Goal: Check status: Check status

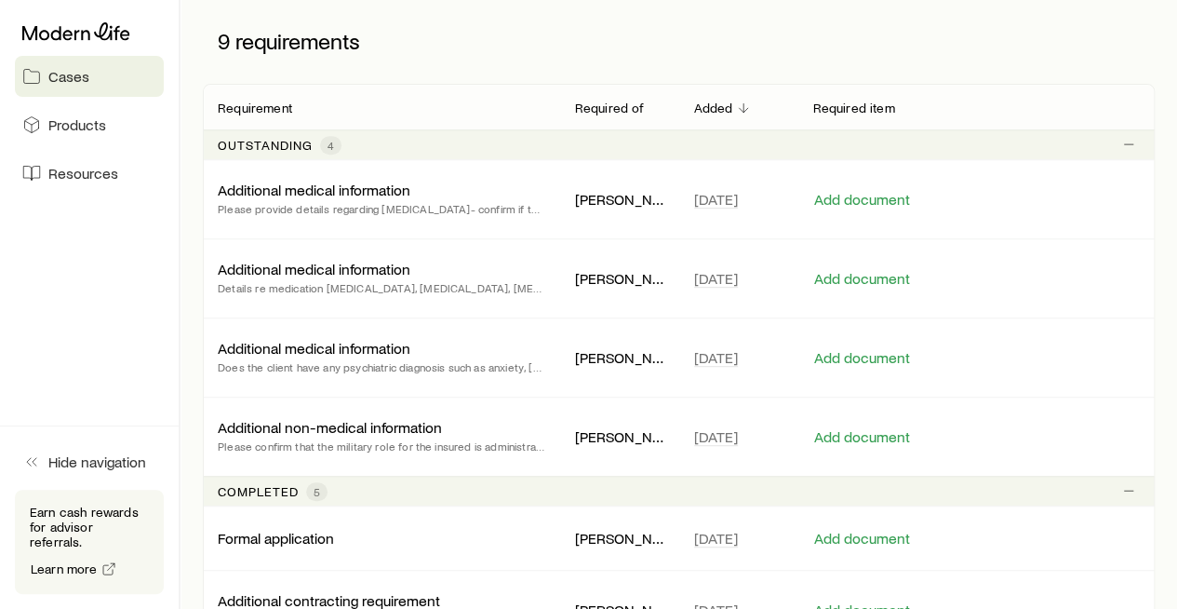
scroll to position [326, 0]
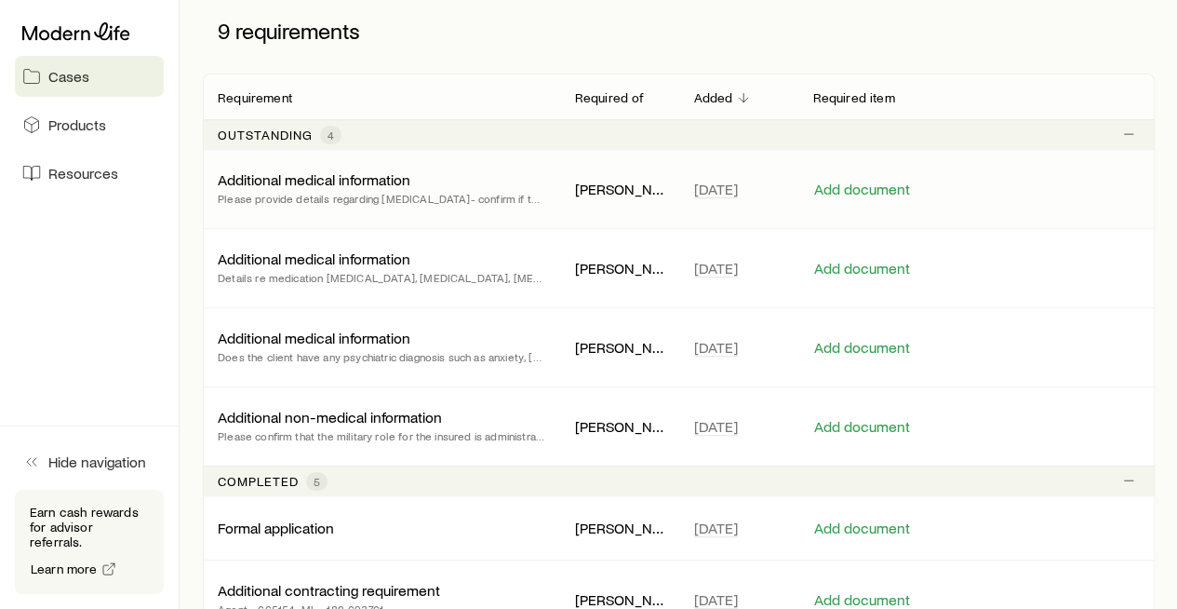
click at [450, 194] on p "Please provide details regarding [MEDICAL_DATA]- confirm if the clients type is…" at bounding box center [382, 198] width 328 height 19
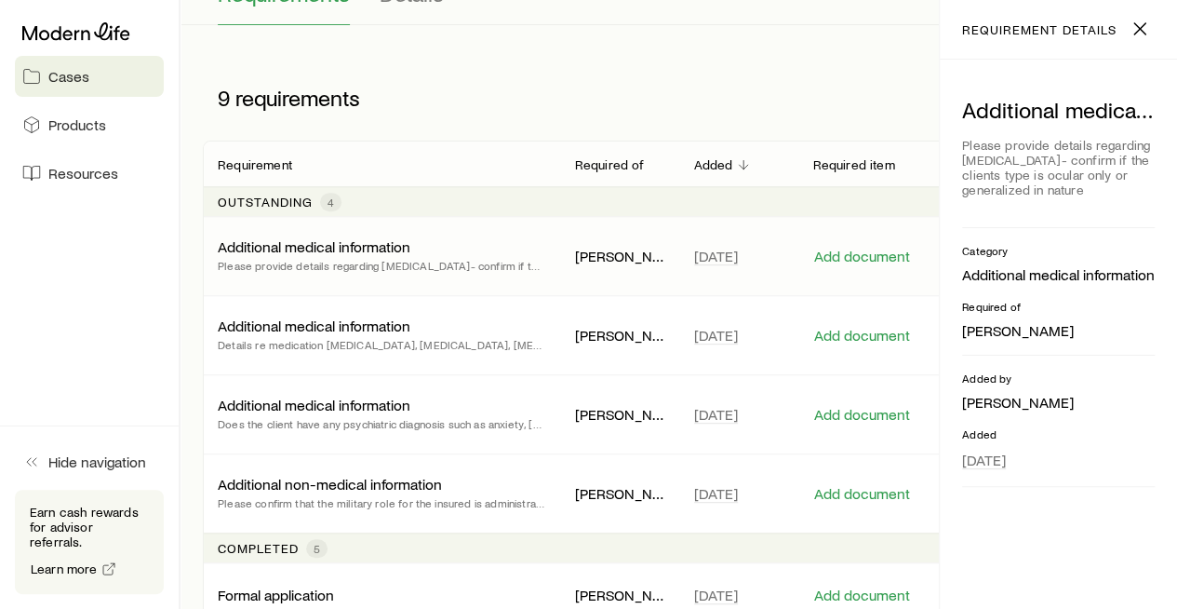
scroll to position [261, 0]
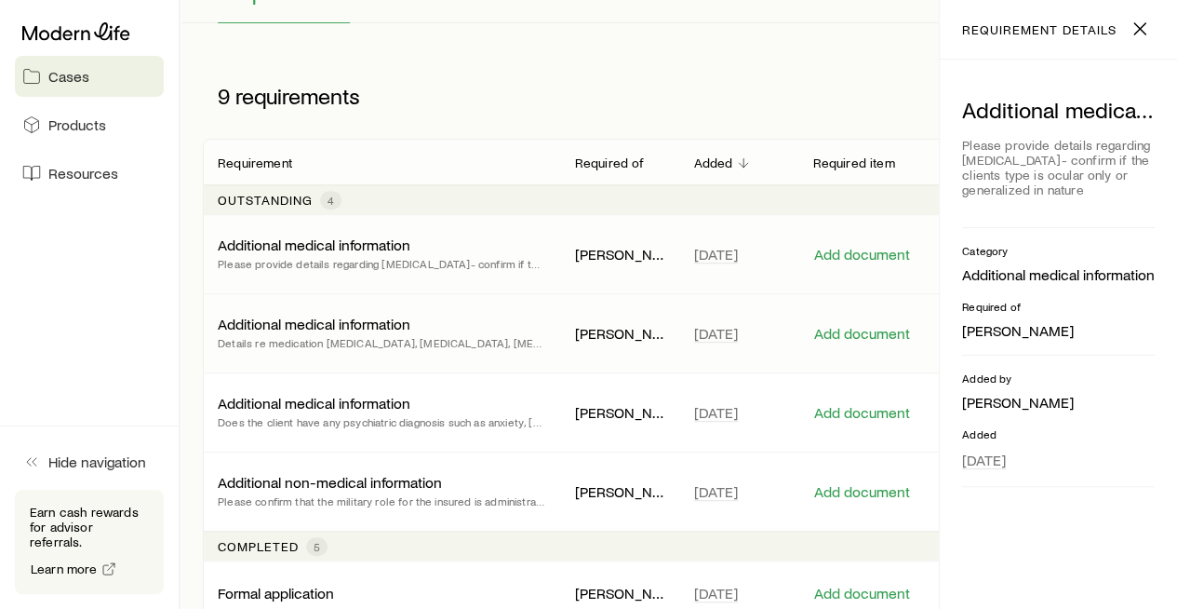
click at [359, 319] on p "Additional medical information" at bounding box center [314, 324] width 193 height 19
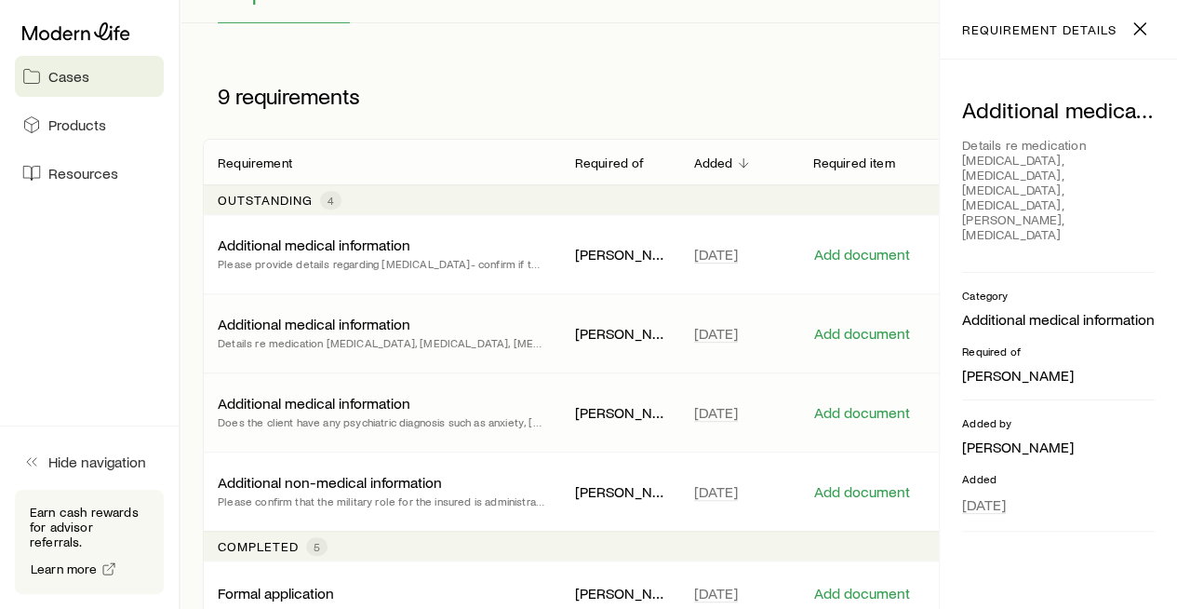
click at [330, 405] on p "Additional medical information" at bounding box center [314, 403] width 193 height 19
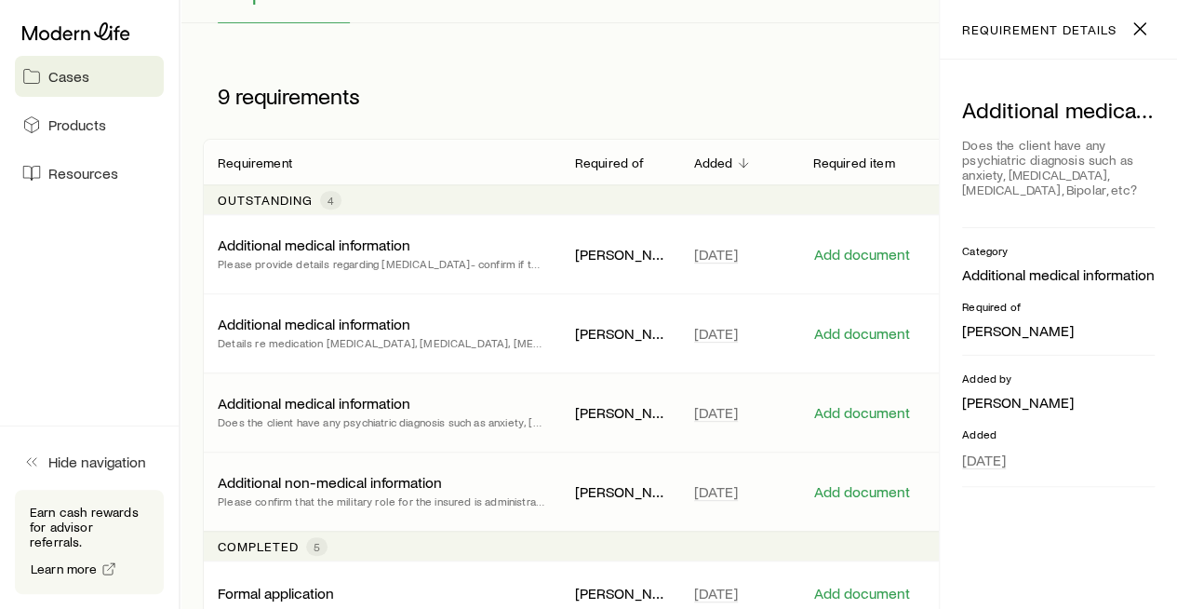
click at [322, 473] on p "Additional non-medical information" at bounding box center [330, 482] width 224 height 19
